Goal: Navigation & Orientation: Find specific page/section

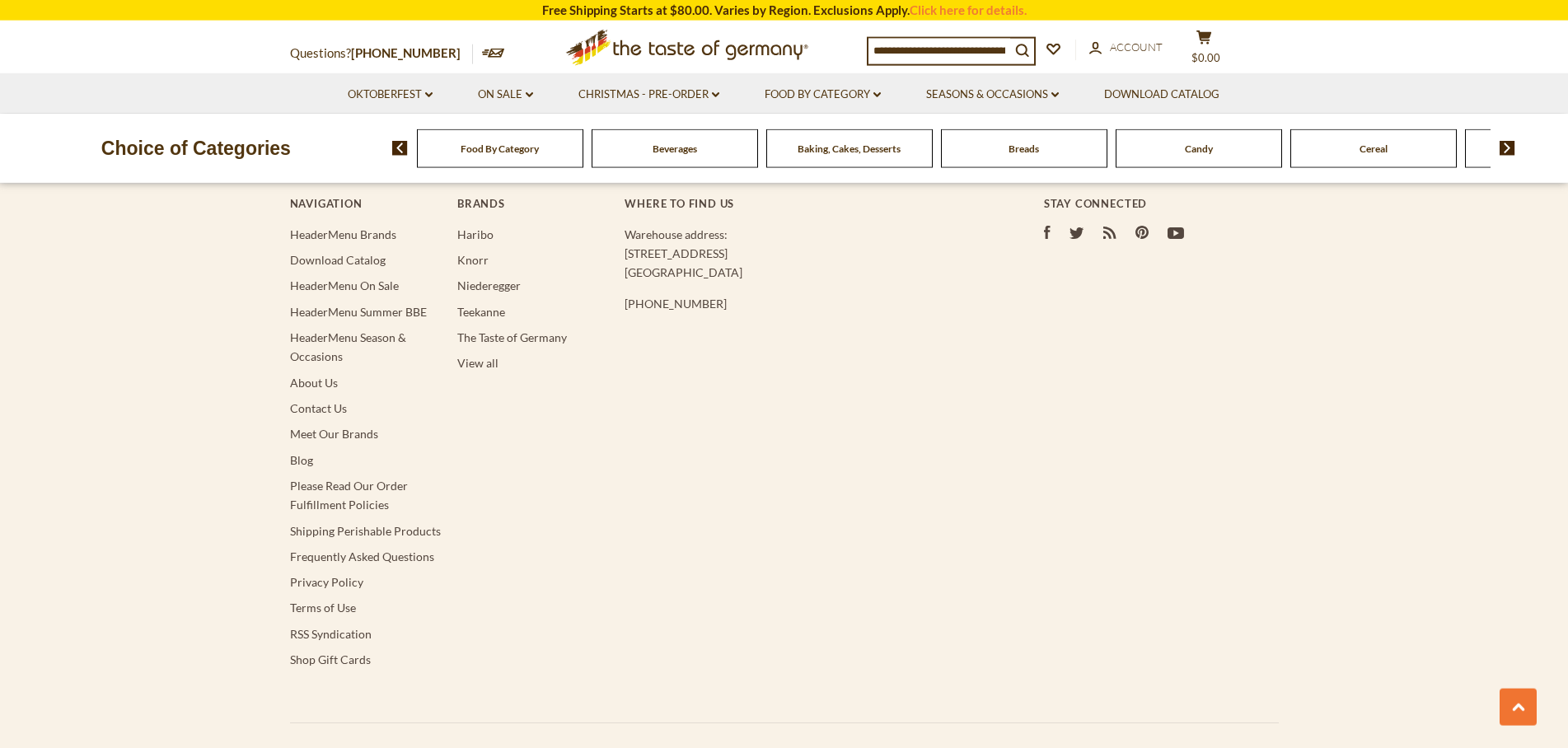
scroll to position [3343, 0]
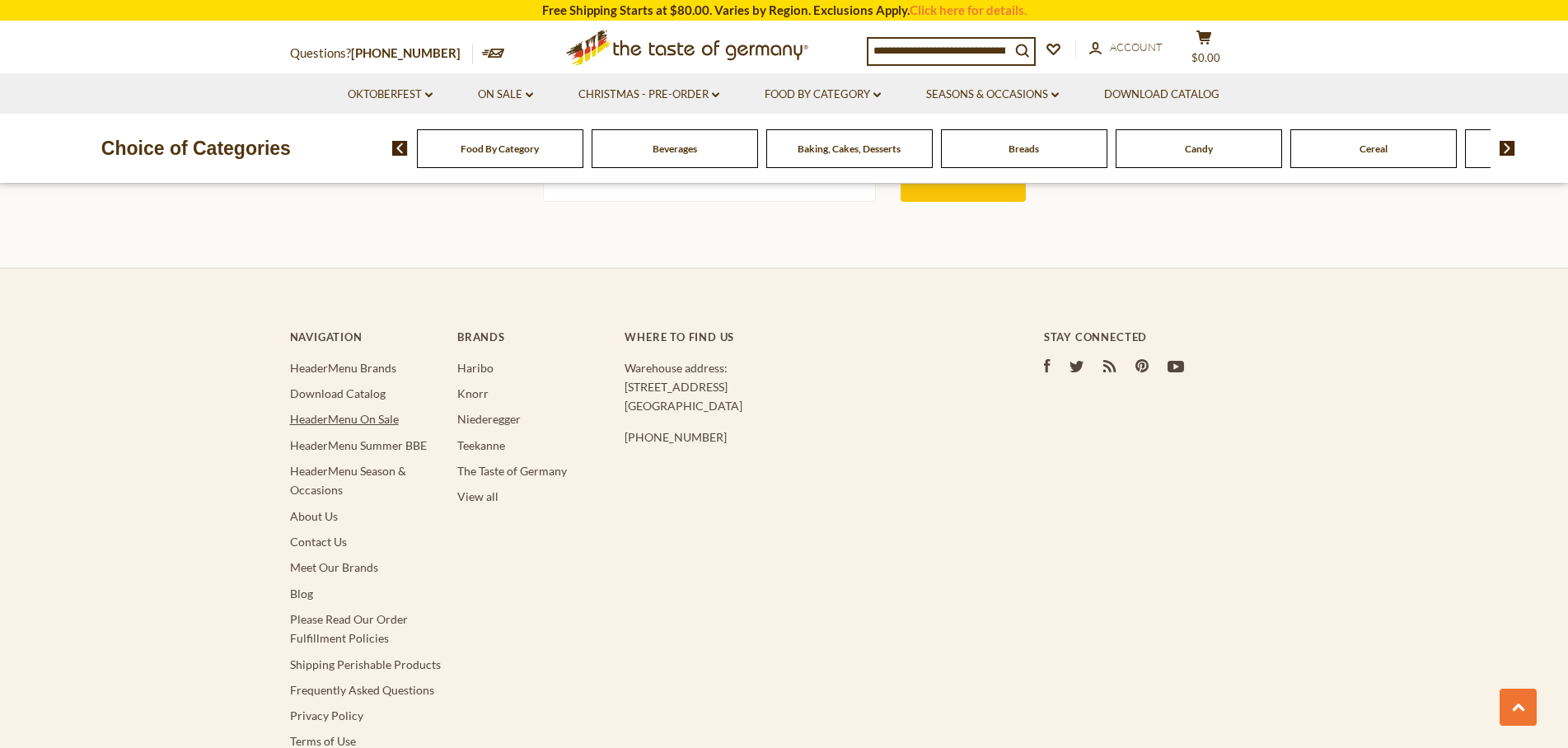
click at [368, 411] on link "HeaderMenu On Sale" at bounding box center [344, 418] width 109 height 14
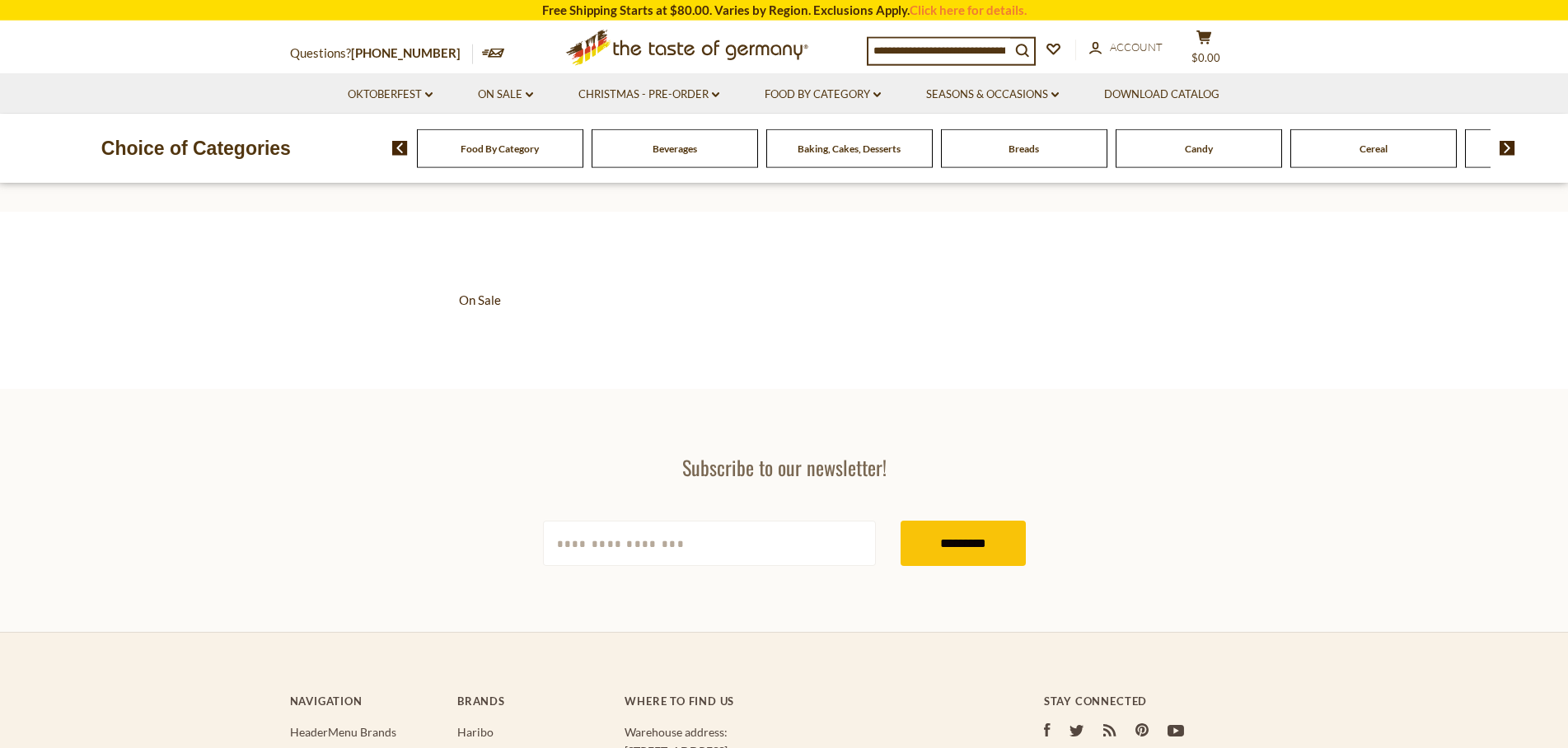
scroll to position [84, 0]
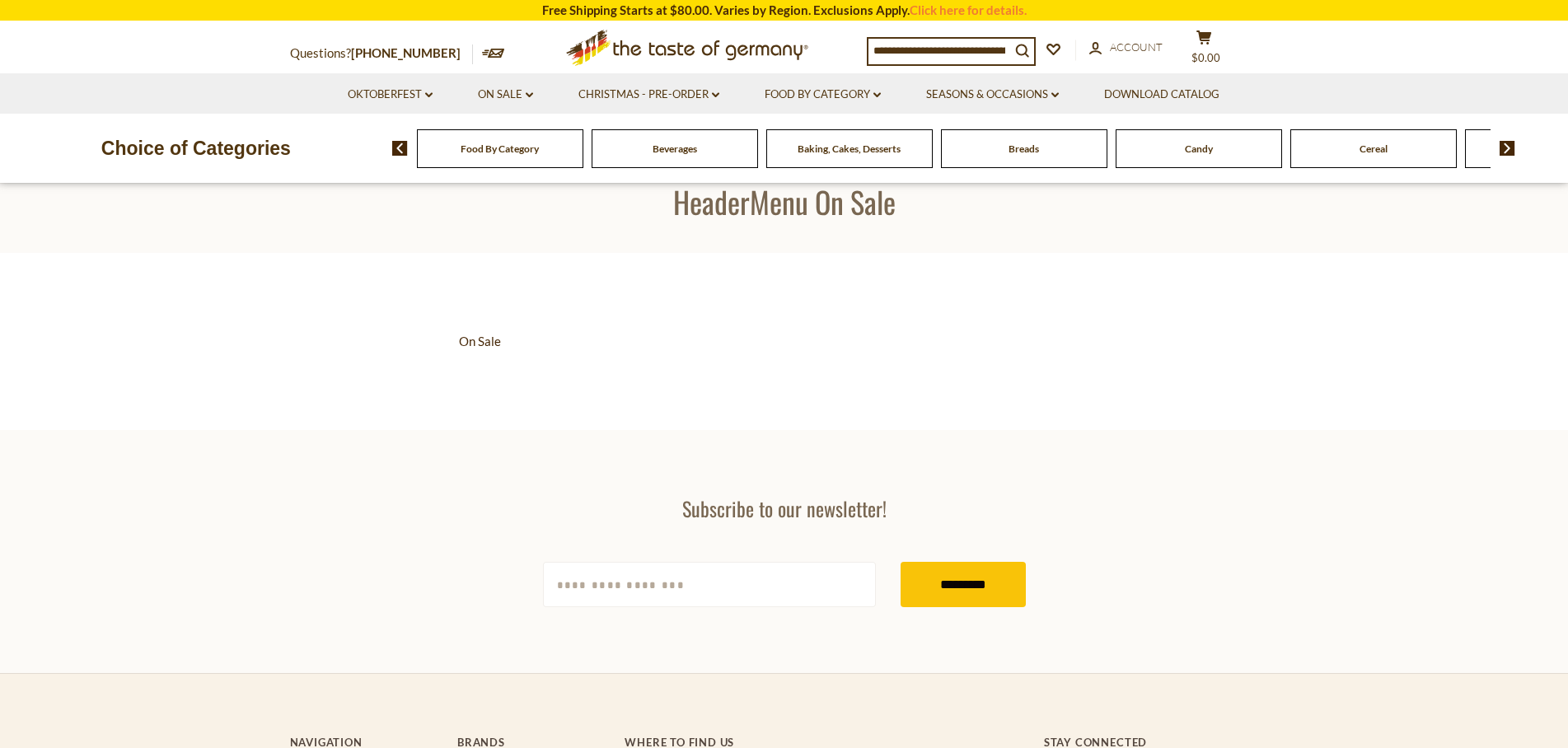
click at [945, 50] on input at bounding box center [940, 51] width 142 height 23
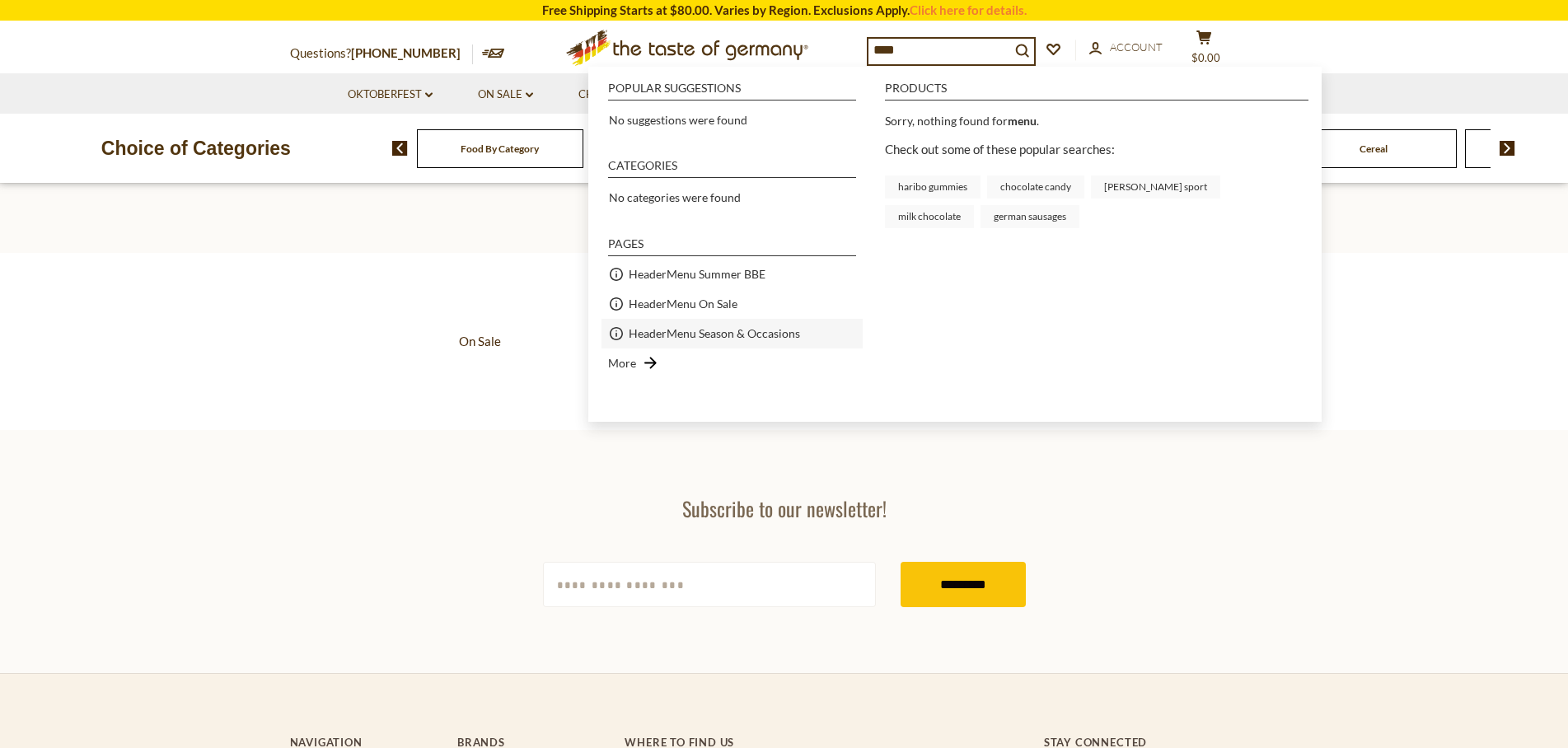
type input "****"
click at [747, 336] on span "HeaderMenu Season & Occasions" at bounding box center [714, 333] width 171 height 18
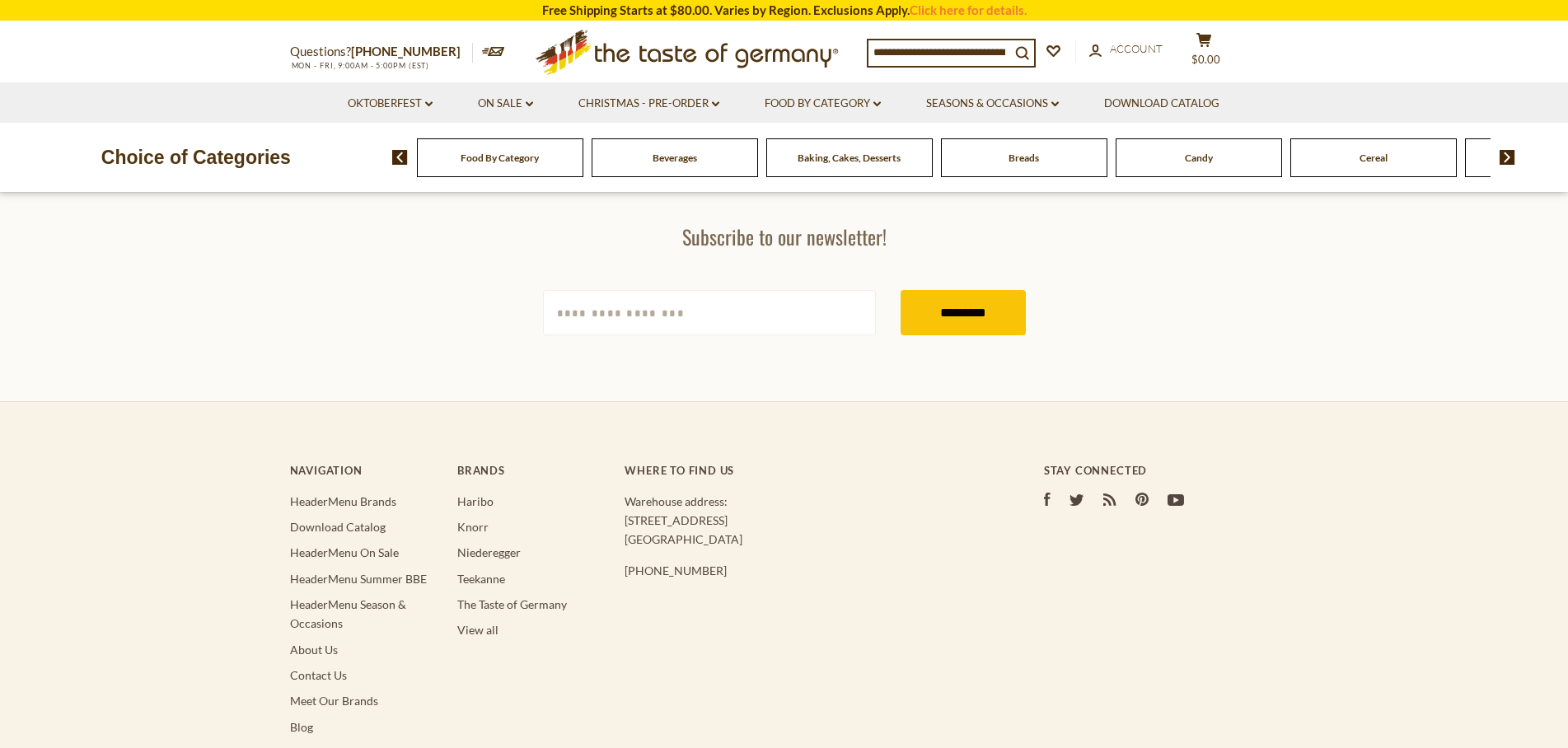
scroll to position [19, 0]
